Goal: Task Accomplishment & Management: Manage account settings

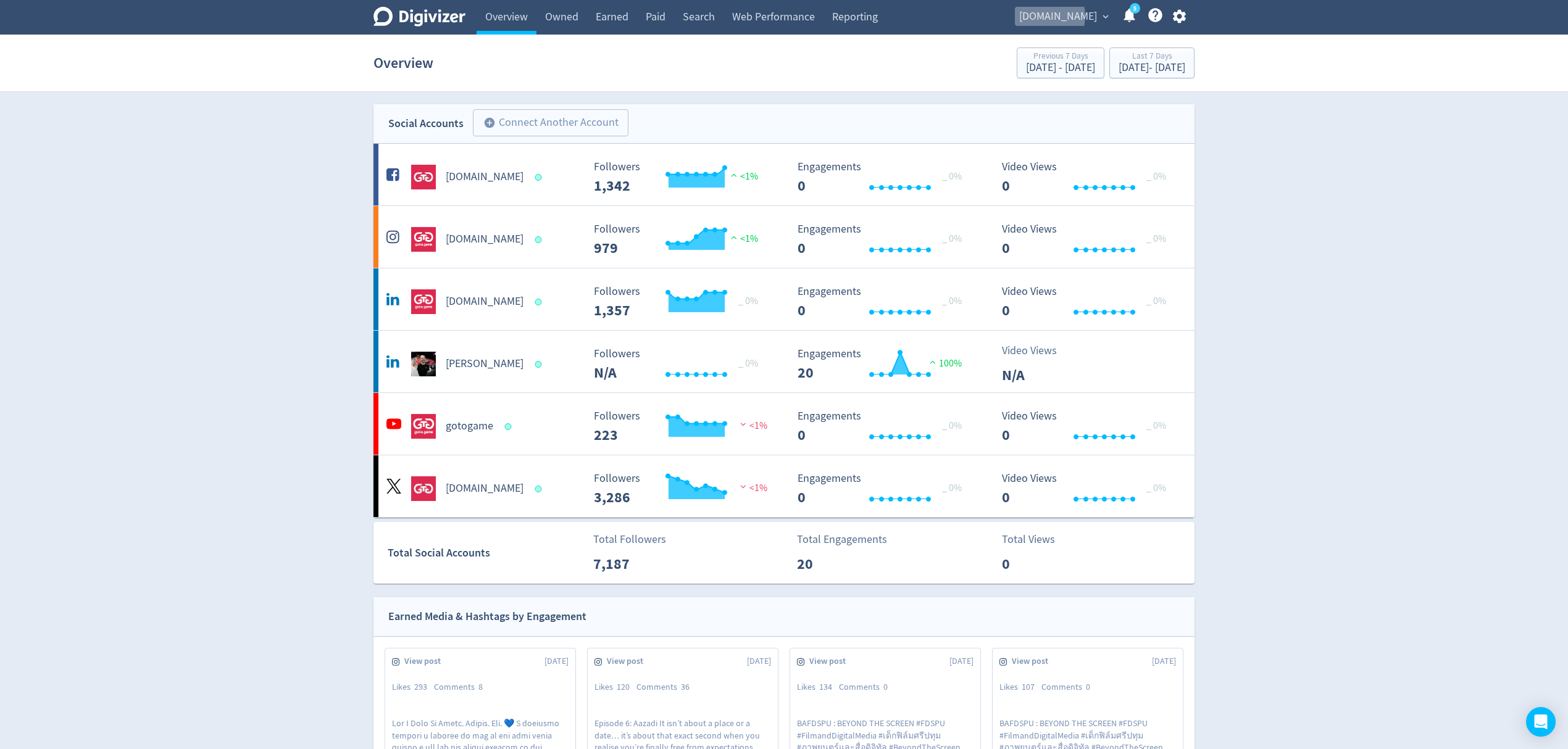
click at [1067, 16] on span "[DOMAIN_NAME]" at bounding box center [1057, 17] width 78 height 20
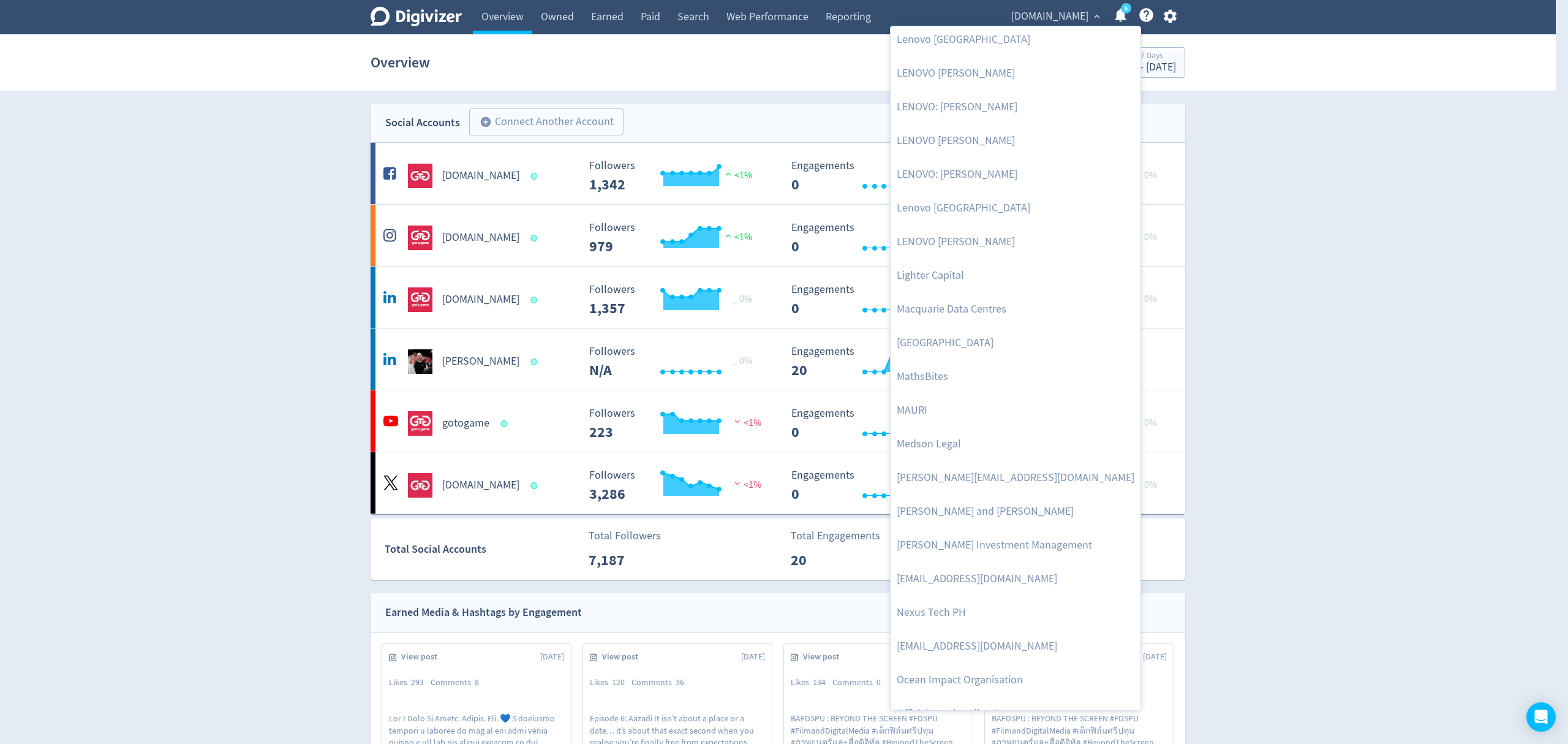
scroll to position [2653, 0]
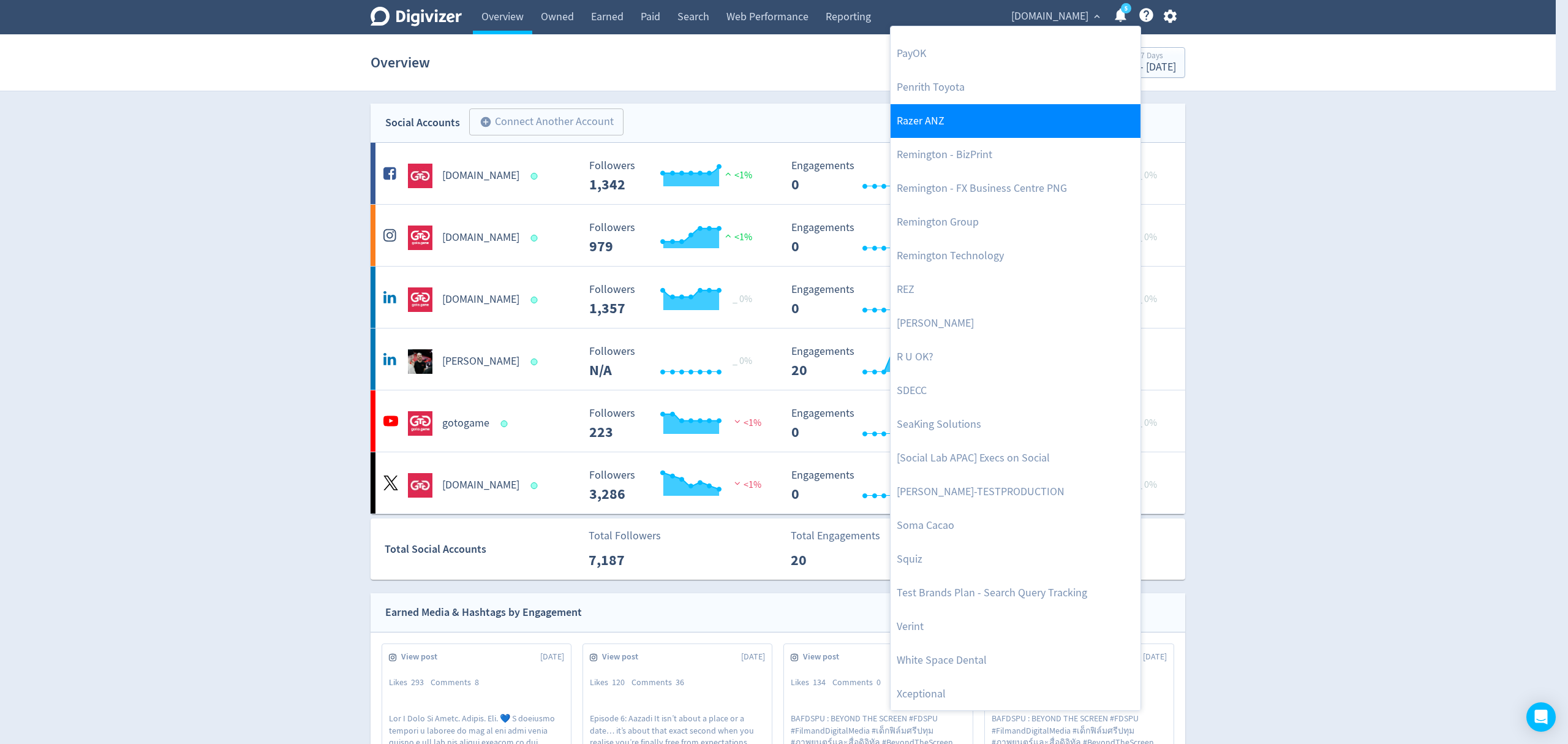
click at [985, 126] on link "Razer ANZ" at bounding box center [1016, 120] width 250 height 34
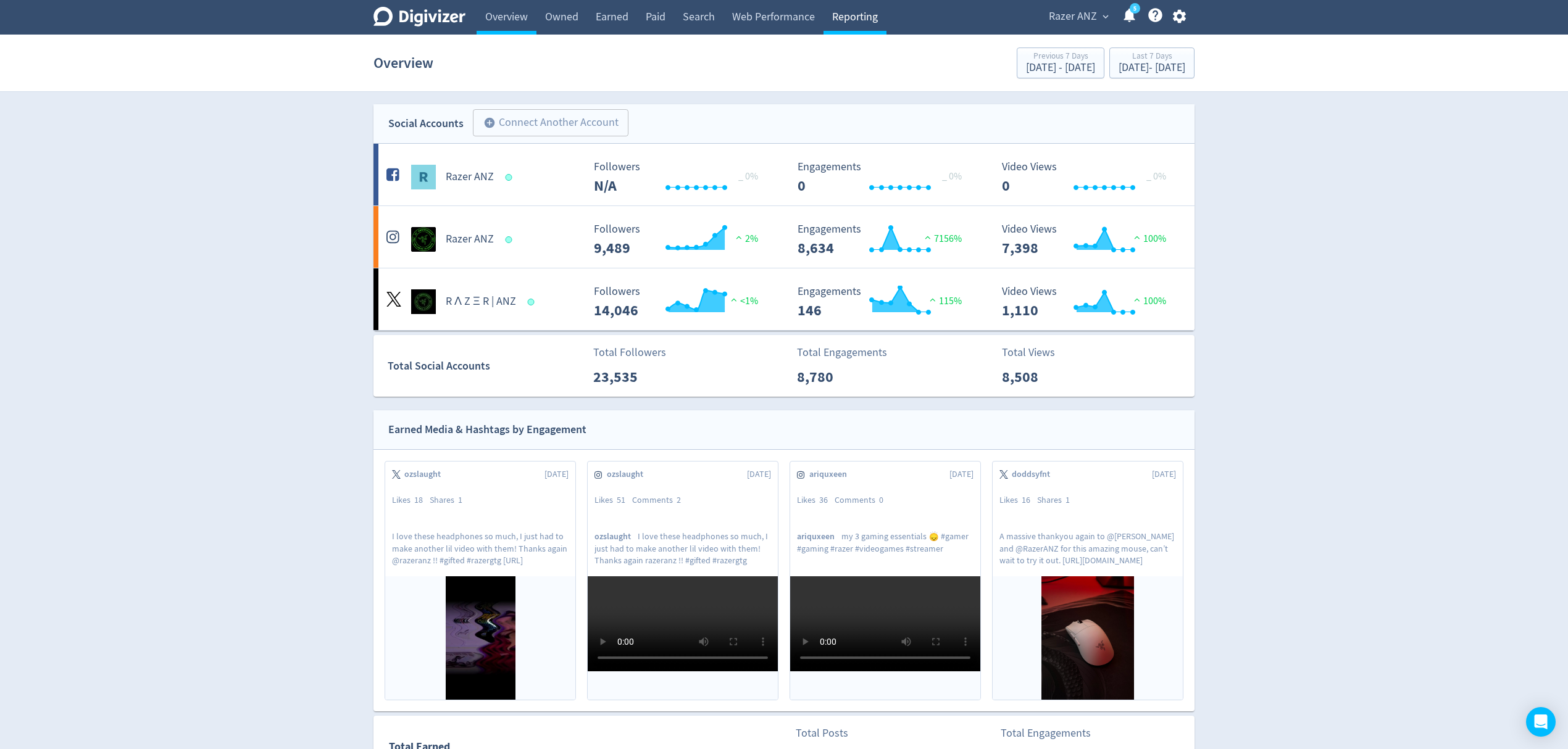
click at [853, 20] on link "Reporting" at bounding box center [855, 17] width 63 height 35
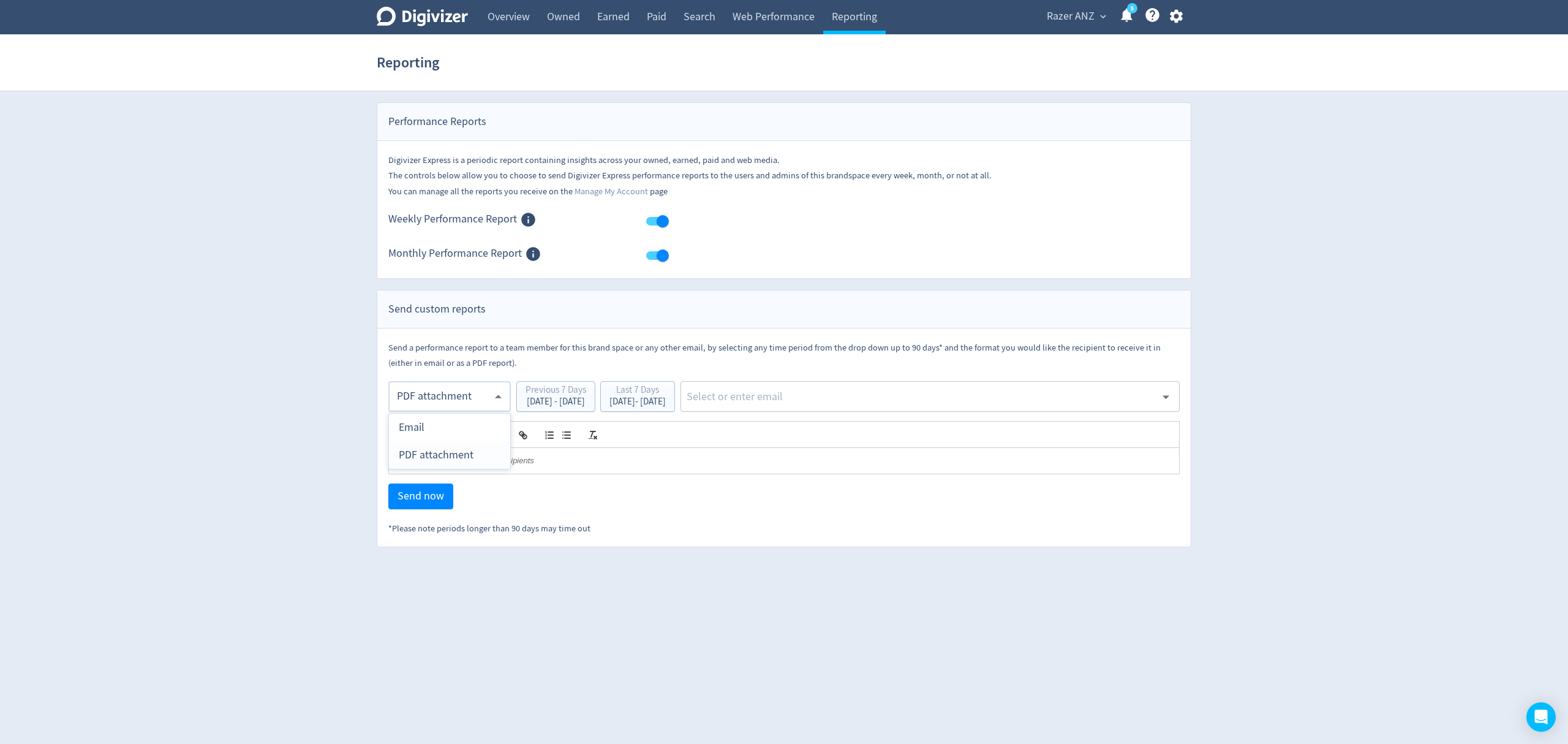
click at [440, 402] on body "Digivizer Logo [PERSON_NAME] Logo Overview Owned Earned Paid Search Web Perform…" at bounding box center [784, 274] width 1568 height 547
click at [435, 432] on div "Email" at bounding box center [450, 427] width 102 height 28
type input "html"
click at [821, 396] on input "text" at bounding box center [920, 396] width 470 height 19
type input "[EMAIL_ADDRESS][PERSON_NAME][DOMAIN_NAME]"
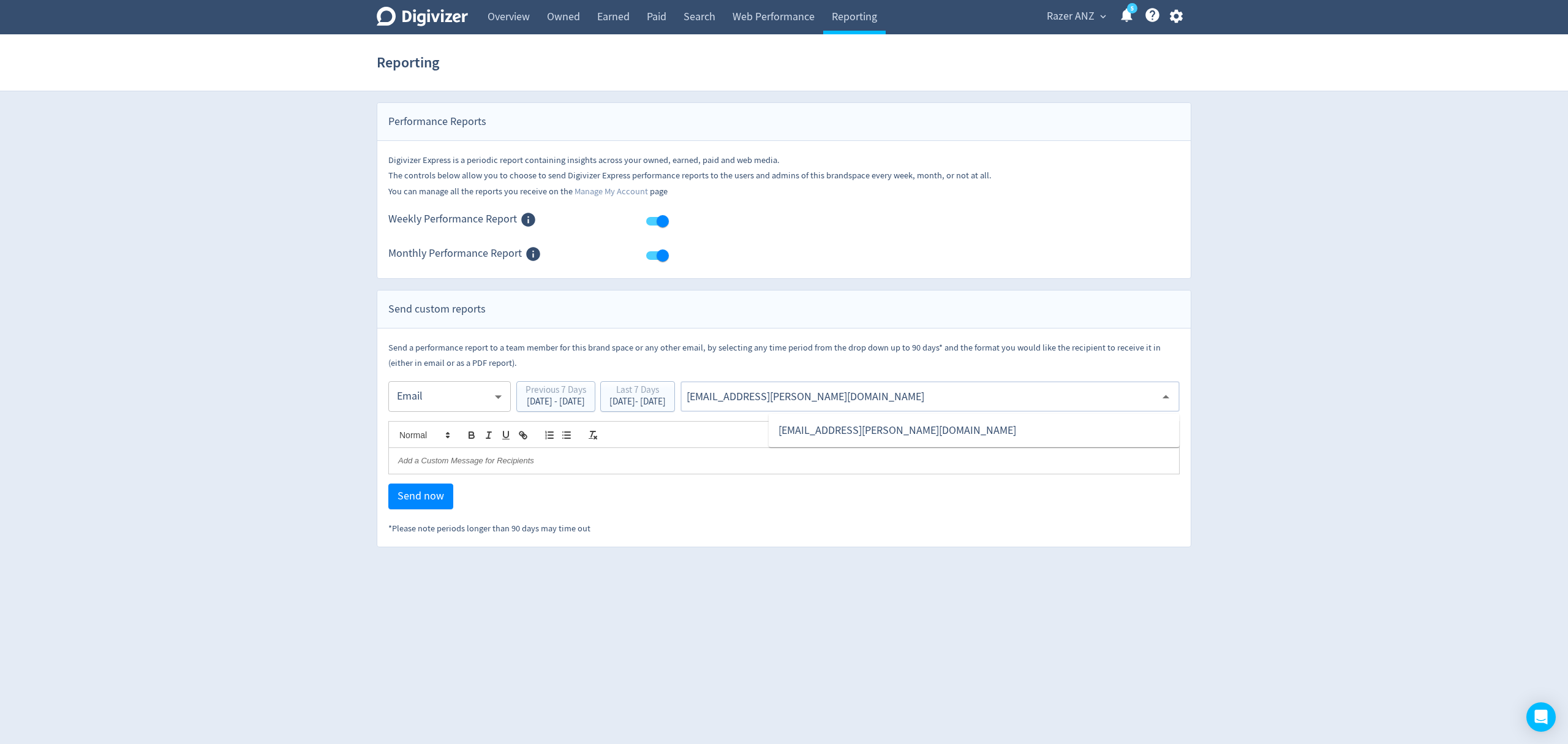
click at [851, 428] on li "[EMAIL_ADDRESS][PERSON_NAME][DOMAIN_NAME]" at bounding box center [975, 431] width 411 height 24
click at [410, 501] on span "Send now" at bounding box center [421, 496] width 46 height 11
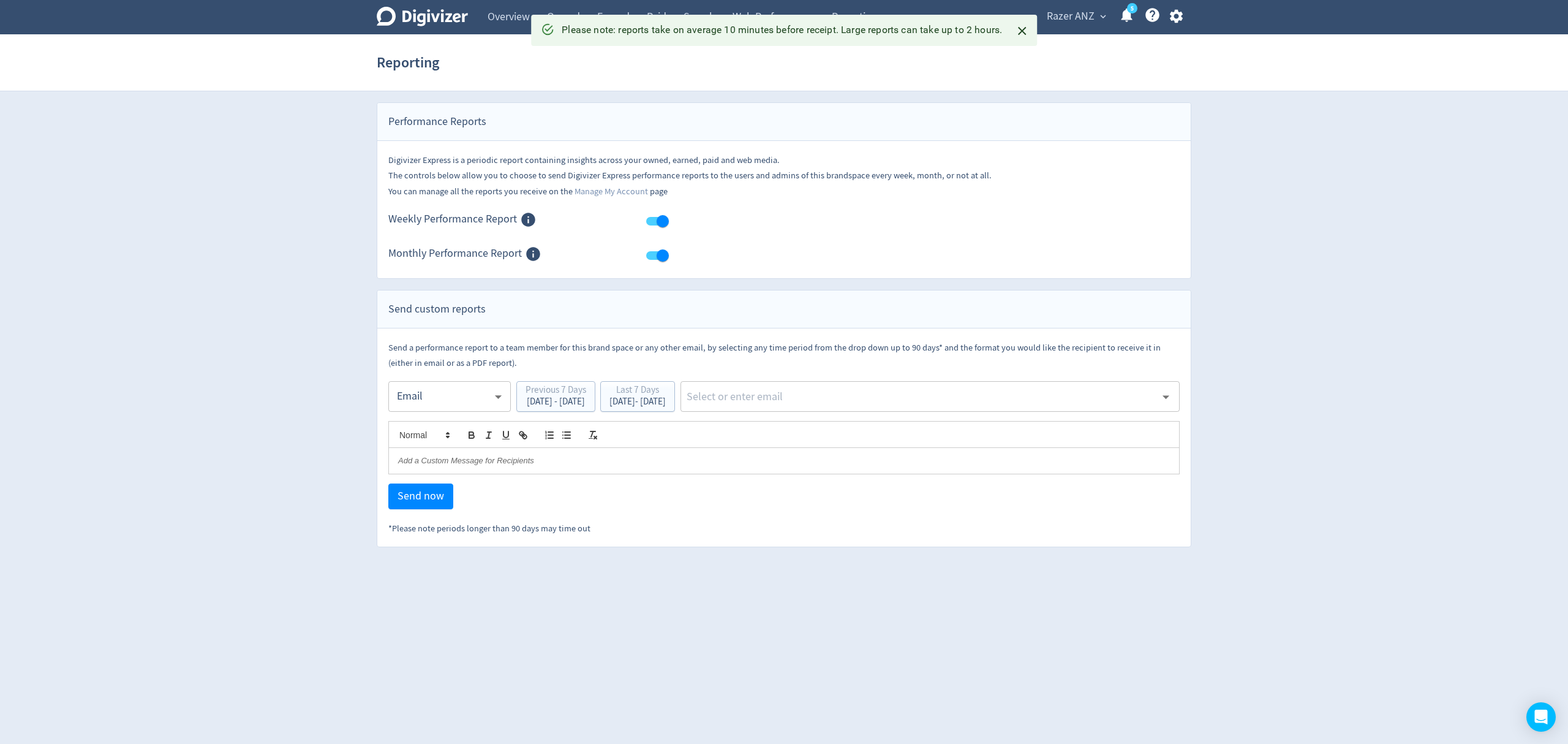
click at [1083, 15] on span "Razer ANZ" at bounding box center [1071, 16] width 48 height 19
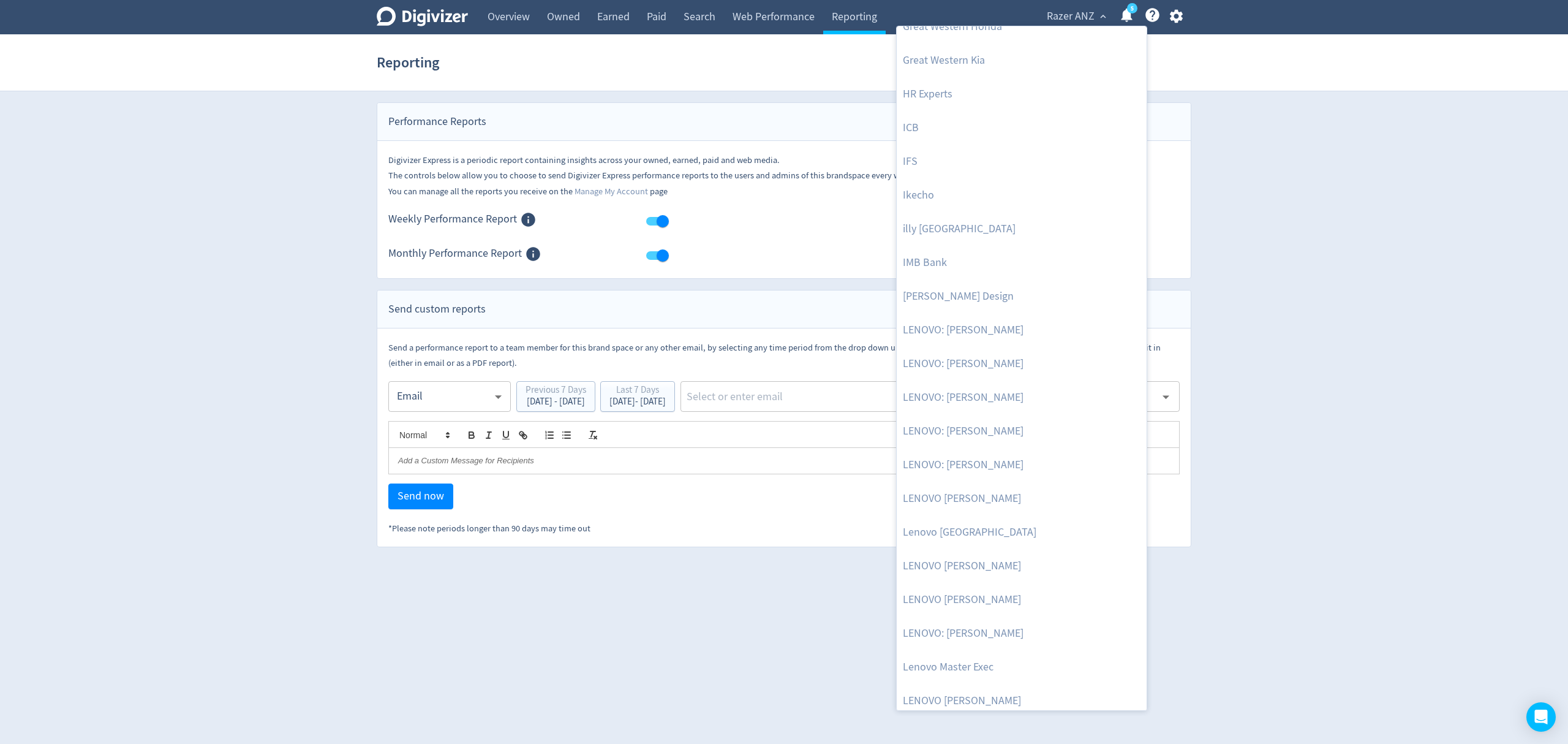
scroll to position [817, 0]
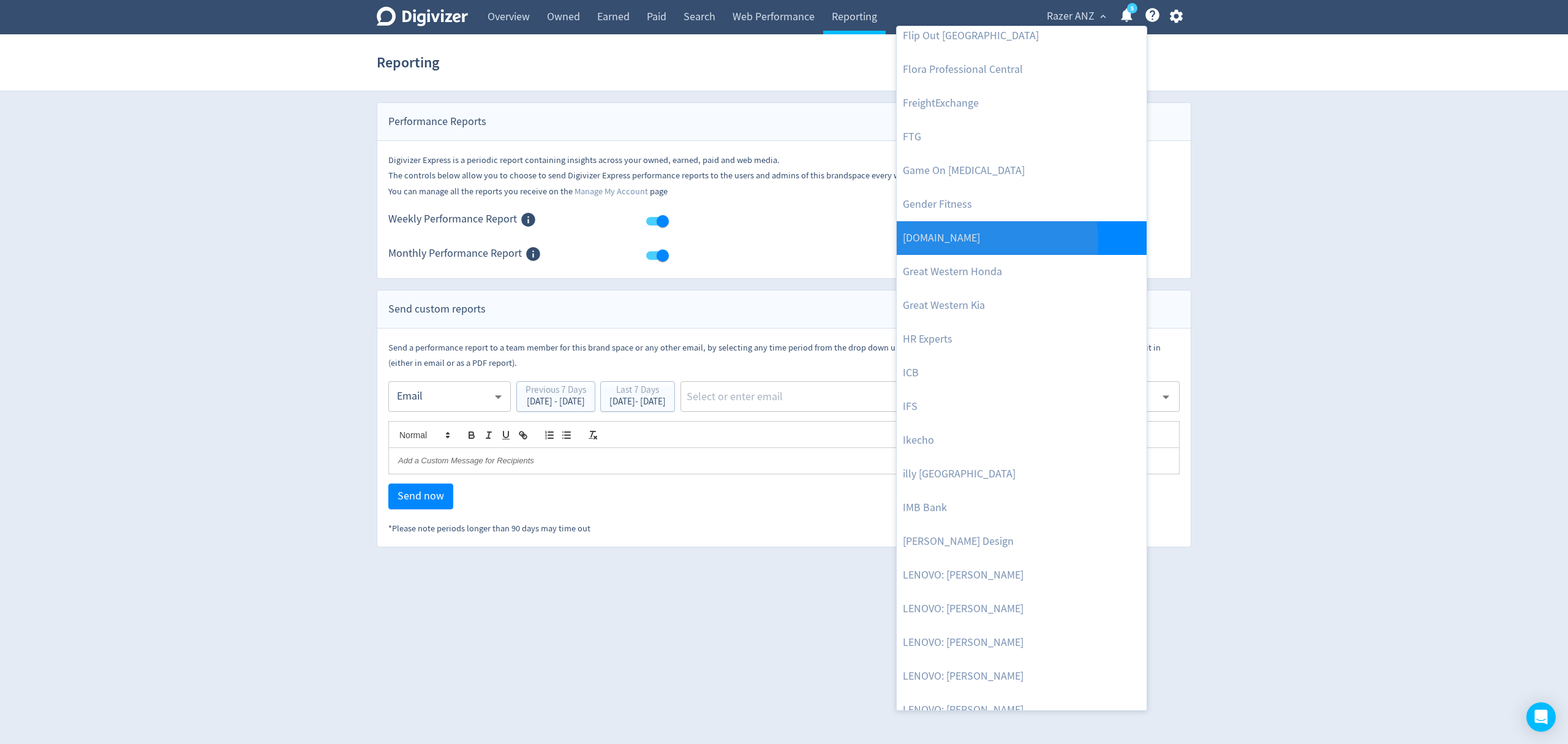
click at [958, 241] on link "[DOMAIN_NAME]" at bounding box center [1022, 238] width 250 height 34
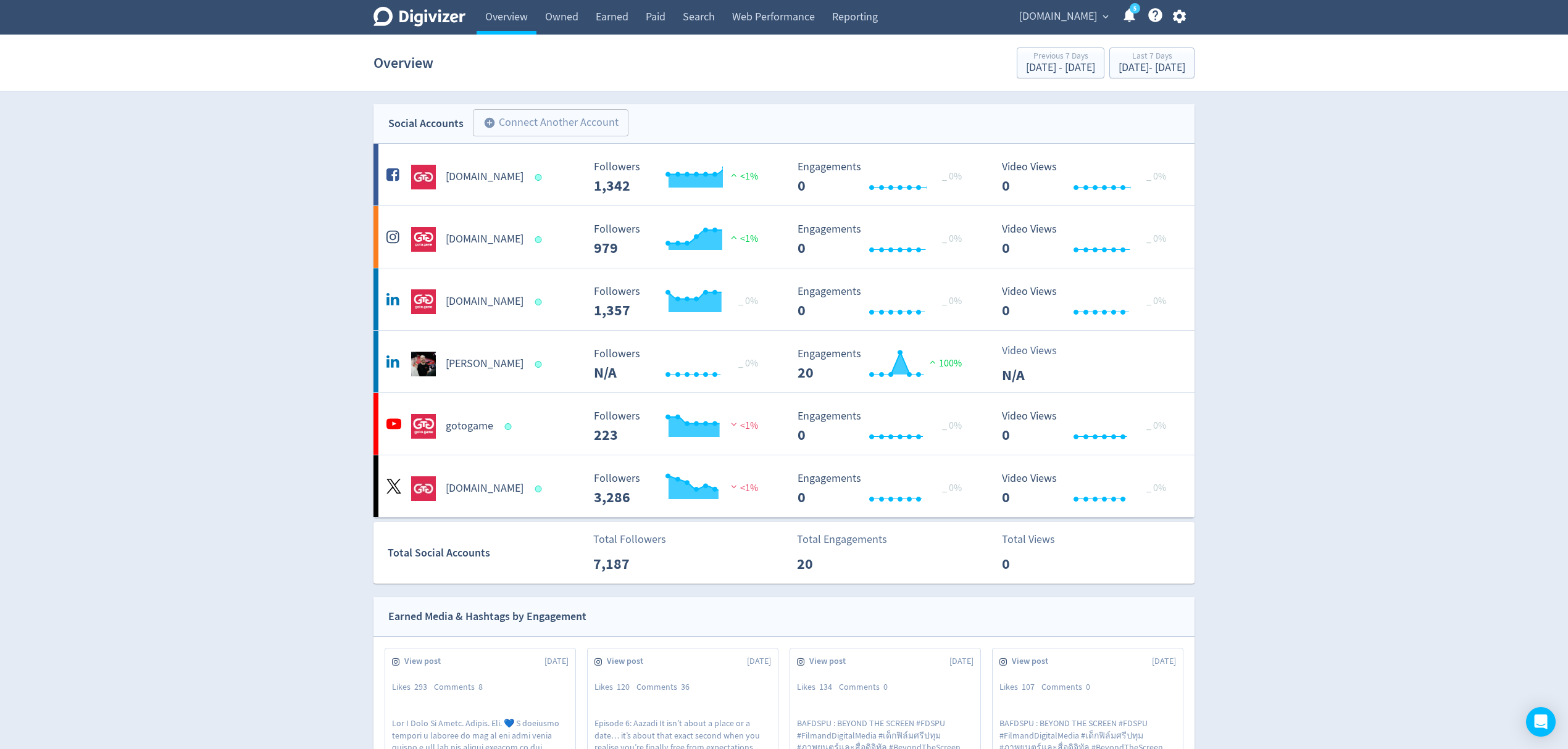
click at [1176, 15] on icon "button" at bounding box center [1179, 17] width 13 height 14
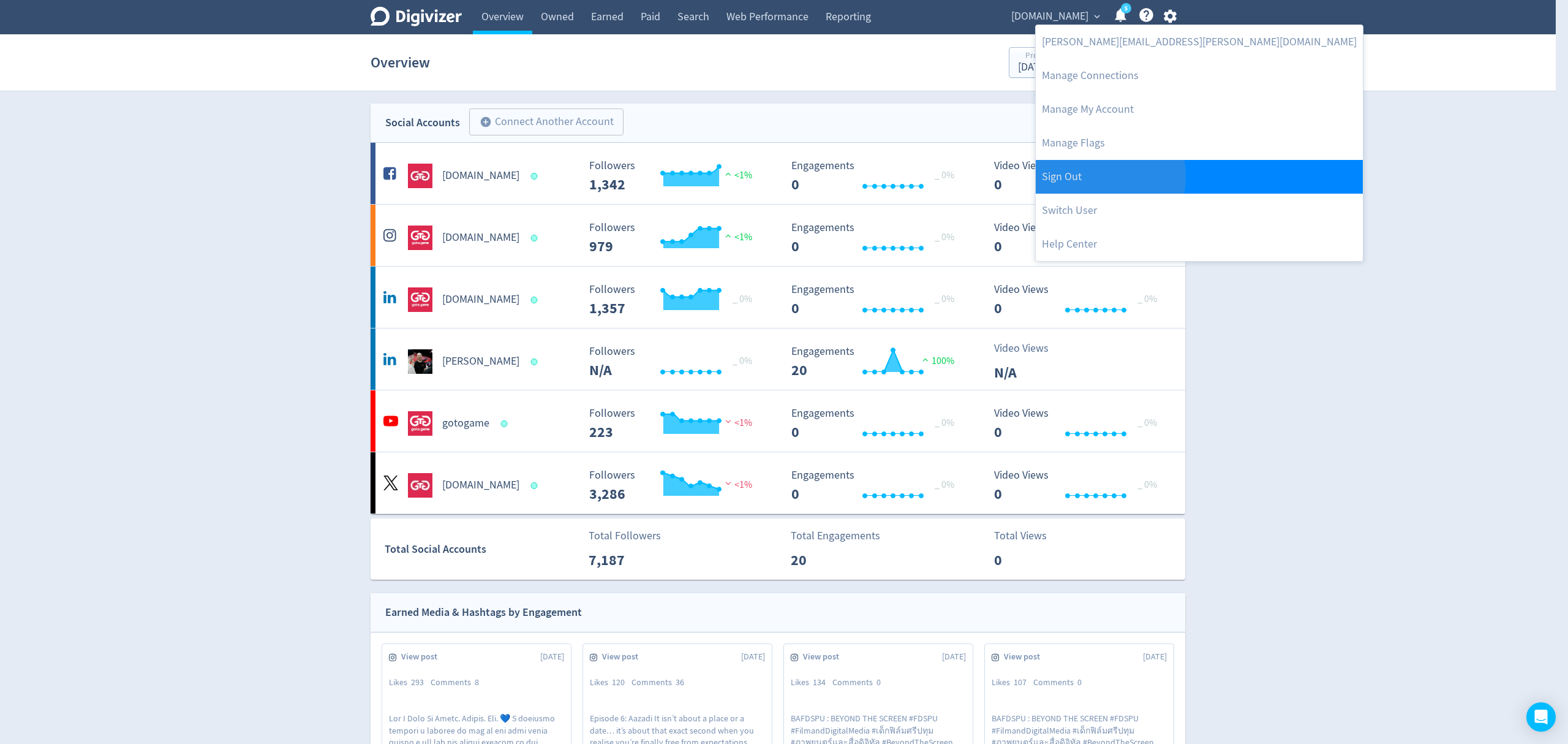
click at [1081, 176] on link "Sign Out" at bounding box center [1200, 176] width 327 height 34
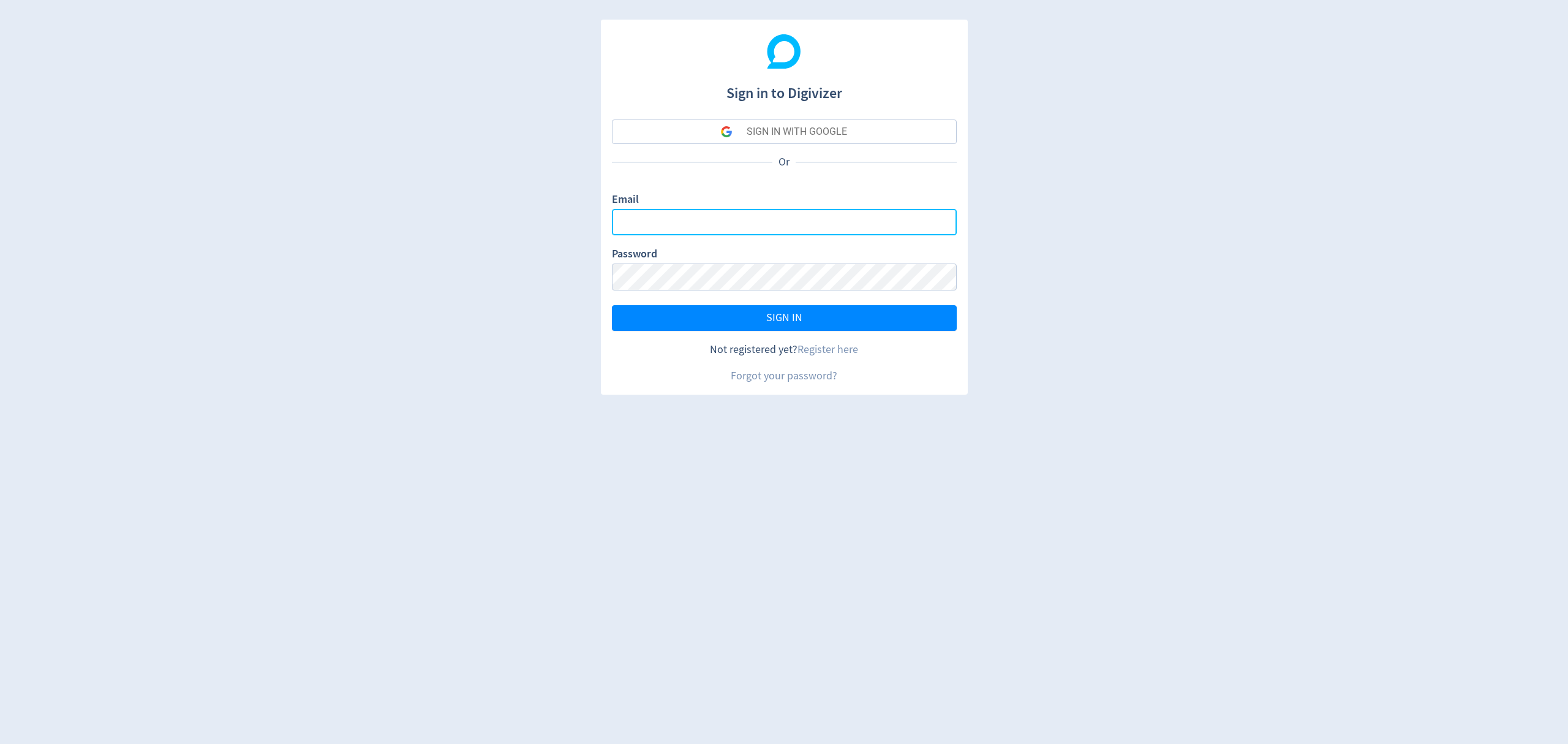
type input "[EMAIL_ADDRESS][PERSON_NAME][DOMAIN_NAME]"
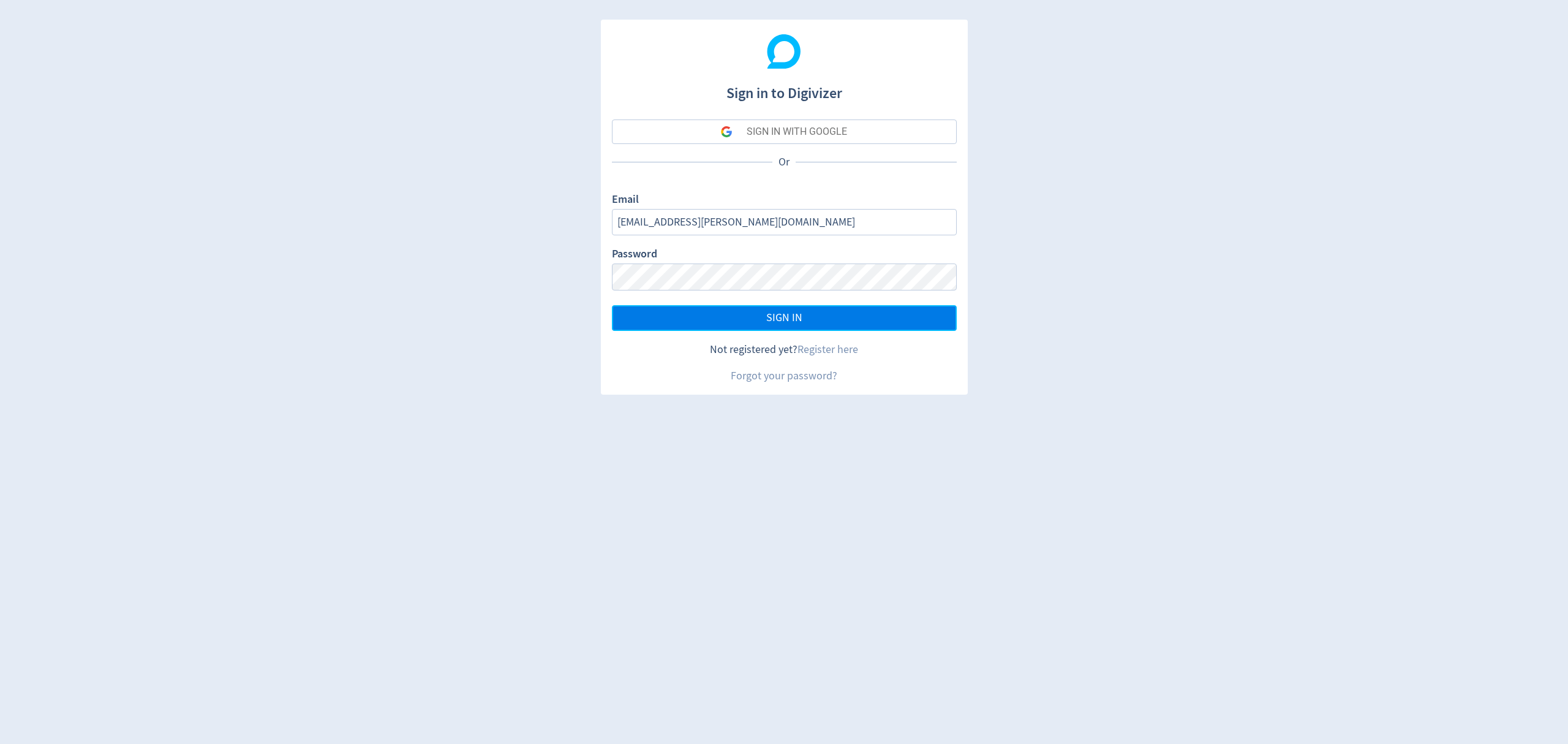
click at [774, 314] on span "SIGN IN" at bounding box center [784, 318] width 36 height 11
